Goal: Transaction & Acquisition: Purchase product/service

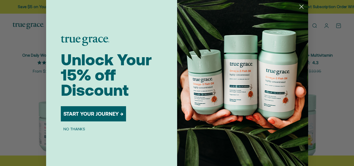
scroll to position [2, 0]
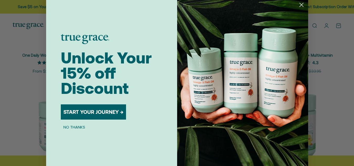
click at [107, 114] on button "START YOUR JOURNEY →" at bounding box center [93, 111] width 65 height 15
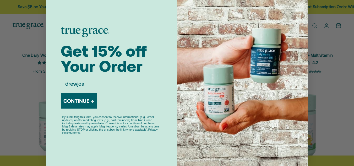
type input "[EMAIL_ADDRESS][DOMAIN_NAME]"
click at [73, 101] on button "CONTINUE →" at bounding box center [79, 100] width 36 height 15
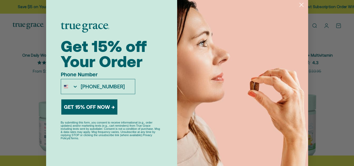
type input "[PHONE_NUMBER]"
click at [97, 103] on button "GET 15% OFF NOW →" at bounding box center [89, 106] width 56 height 15
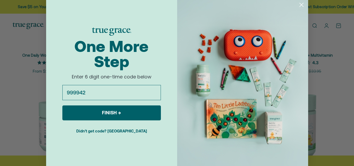
type input "999942"
click at [118, 114] on button "FINISH →" at bounding box center [111, 112] width 99 height 15
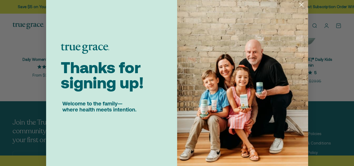
scroll to position [341, 0]
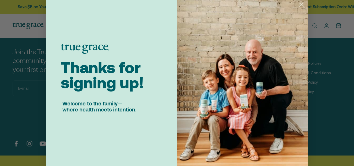
click at [274, 98] on img "POPUP Form" at bounding box center [242, 82] width 131 height 168
click at [300, 4] on icon "Close dialog" at bounding box center [302, 5] width 4 height 4
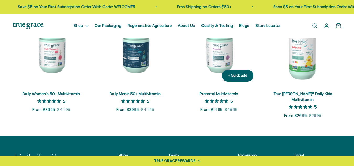
scroll to position [236, 0]
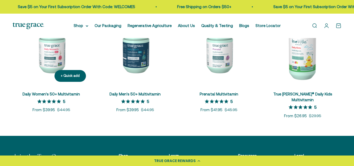
click at [53, 92] on link "Daily Women's 50+ Multivitamin" at bounding box center [51, 94] width 57 height 4
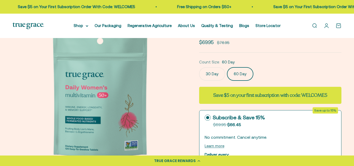
scroll to position [105, 0]
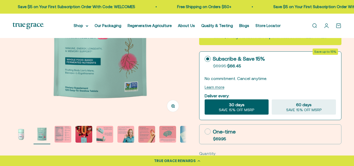
click at [209, 59] on circle at bounding box center [207, 58] width 3 height 3
click at [205, 59] on input "Subscribe & Save 15% Original price strikethrough: $69.95 , Discounted price: $…" at bounding box center [205, 59] width 0 height 0
click at [265, 76] on p "No commitment. Cancel anytime." at bounding box center [270, 78] width 131 height 6
click at [215, 78] on p "No commitment. Cancel anytime." at bounding box center [270, 78] width 131 height 6
click at [208, 60] on circle at bounding box center [207, 58] width 3 height 3
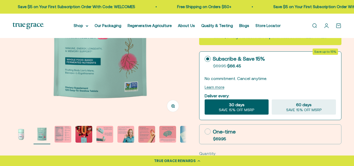
click at [205, 59] on input "Subscribe & Save 15% Original price strikethrough: $69.95 , Discounted price: $…" at bounding box center [205, 59] width 0 height 0
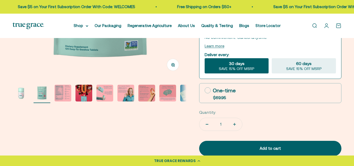
scroll to position [184, 0]
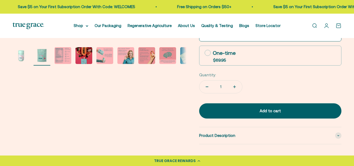
click at [206, 54] on icon at bounding box center [208, 53] width 6 height 6
click at [205, 53] on input "One-time $69.95" at bounding box center [205, 53] width 0 height 0
radio input "true"
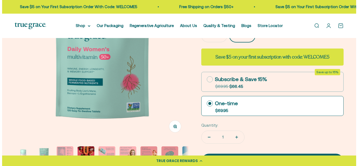
scroll to position [157, 0]
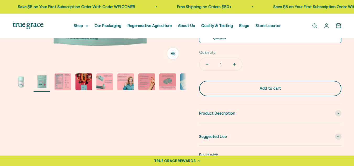
click at [257, 87] on div "Add to cart" at bounding box center [270, 88] width 121 height 6
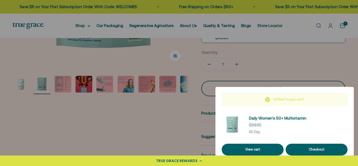
scroll to position [0, 179]
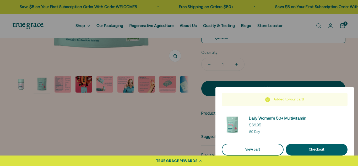
click at [263, 147] on link "View cart" at bounding box center [253, 150] width 62 height 12
